Goal: Information Seeking & Learning: Understand process/instructions

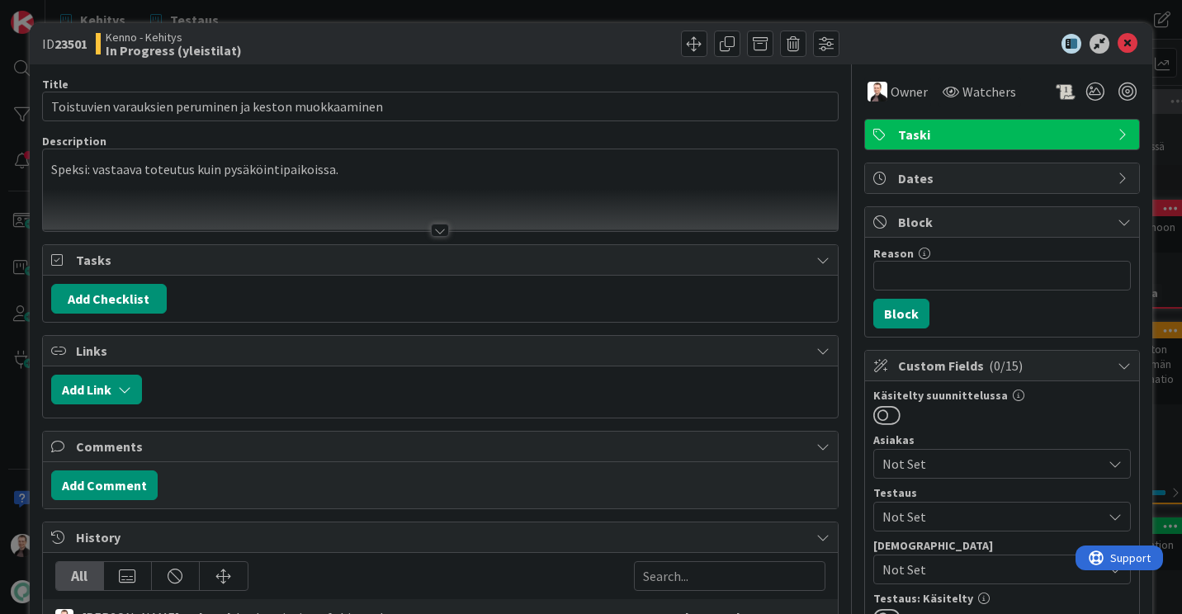
click at [350, 170] on p "Speksi: vastaava toteutus kuin pysäköintipaikoissa." at bounding box center [440, 169] width 778 height 19
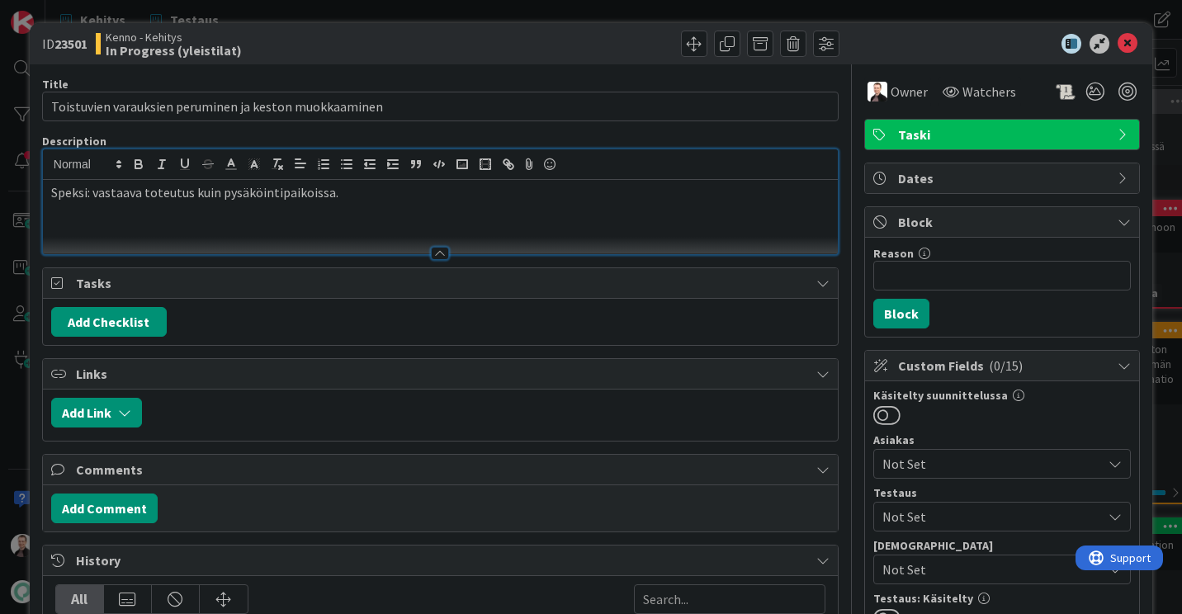
click at [351, 196] on p "Speksi: vastaava toteutus kuin pysäköintipaikoissa." at bounding box center [440, 192] width 778 height 19
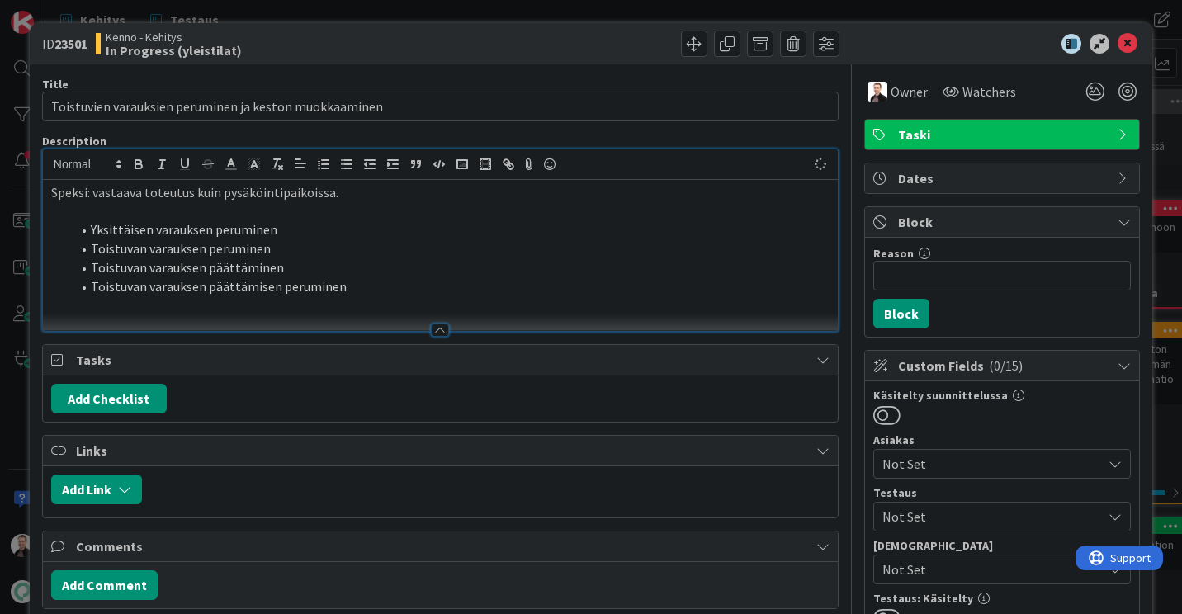
click at [168, 211] on p at bounding box center [440, 211] width 778 height 19
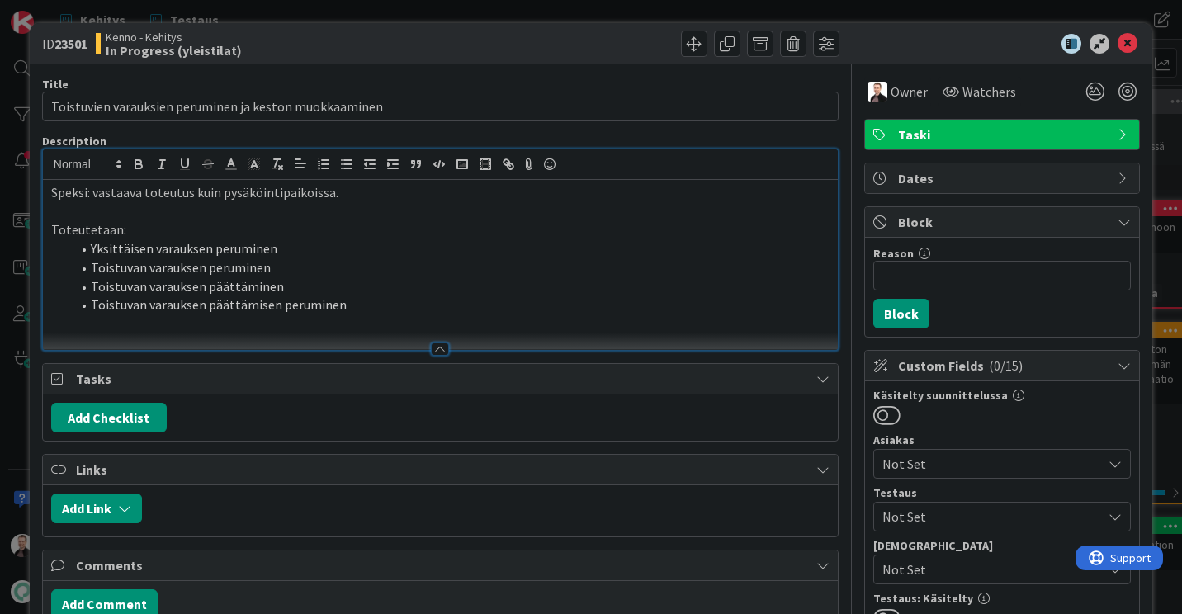
click at [388, 308] on li "Toistuvan varauksen päättämisen peruminen" at bounding box center [450, 305] width 759 height 19
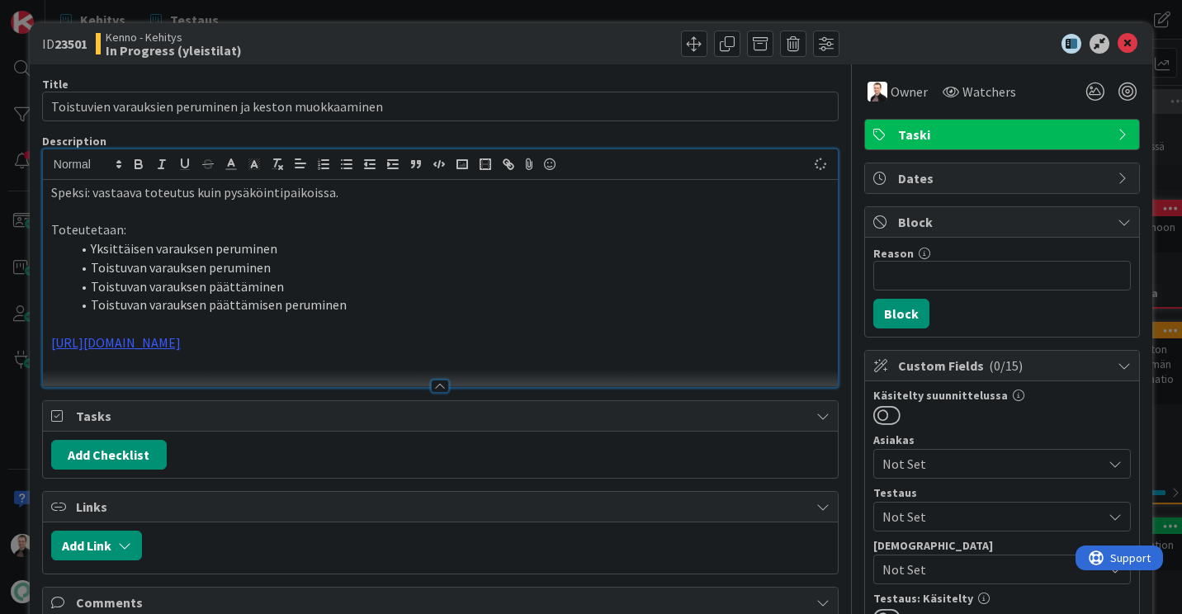
click at [354, 286] on li "Toistuvan varauksen päättäminen" at bounding box center [450, 286] width 759 height 19
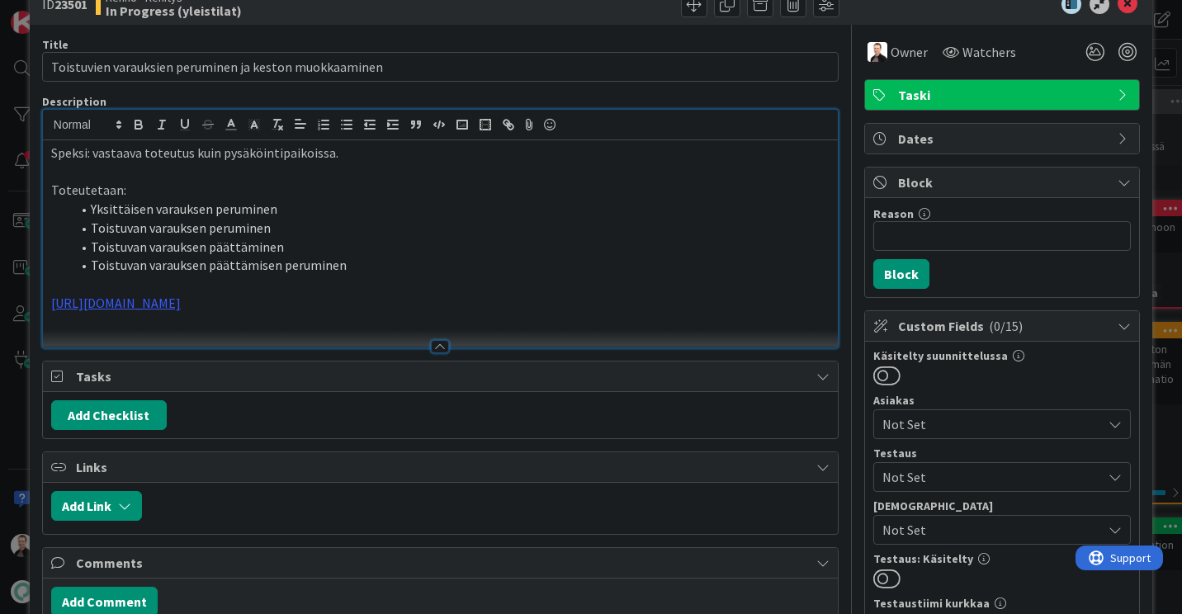
scroll to position [45, 0]
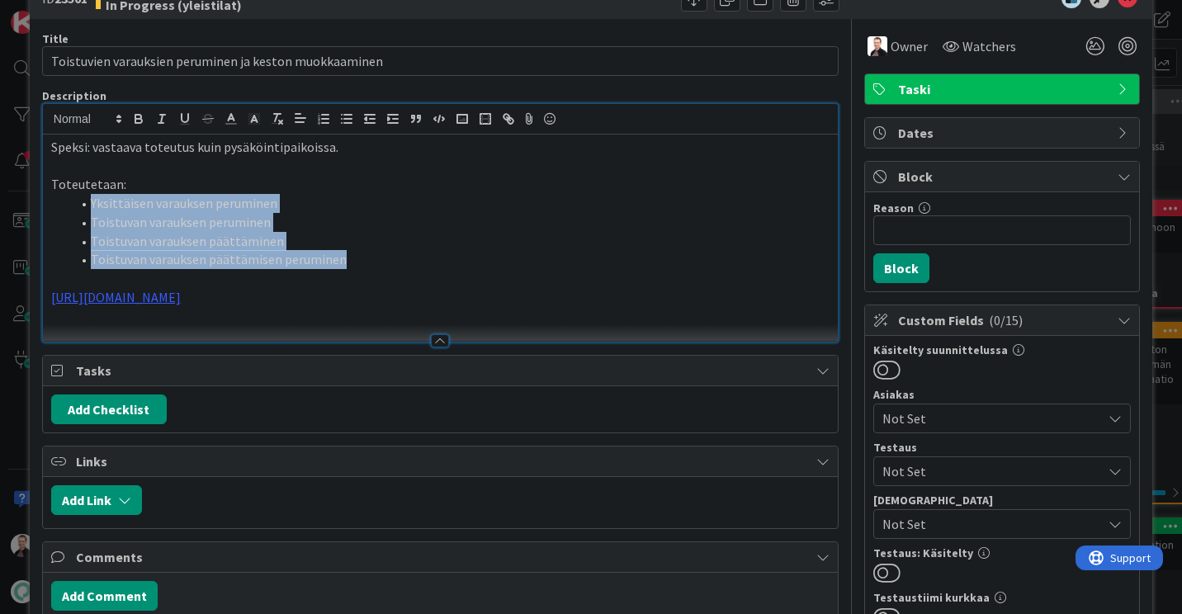
drag, startPoint x: 352, startPoint y: 258, endPoint x: 90, endPoint y: 200, distance: 268.0
click at [90, 200] on ol "Yksittäisen varauksen peruminen Toistuvan varauksen peruminen [PERSON_NAME] var…" at bounding box center [440, 231] width 778 height 75
copy ol "Yksittäisen varauksen peruminen Toistuvan varauksen peruminen [PERSON_NAME] var…"
